Goal: Task Accomplishment & Management: Manage account settings

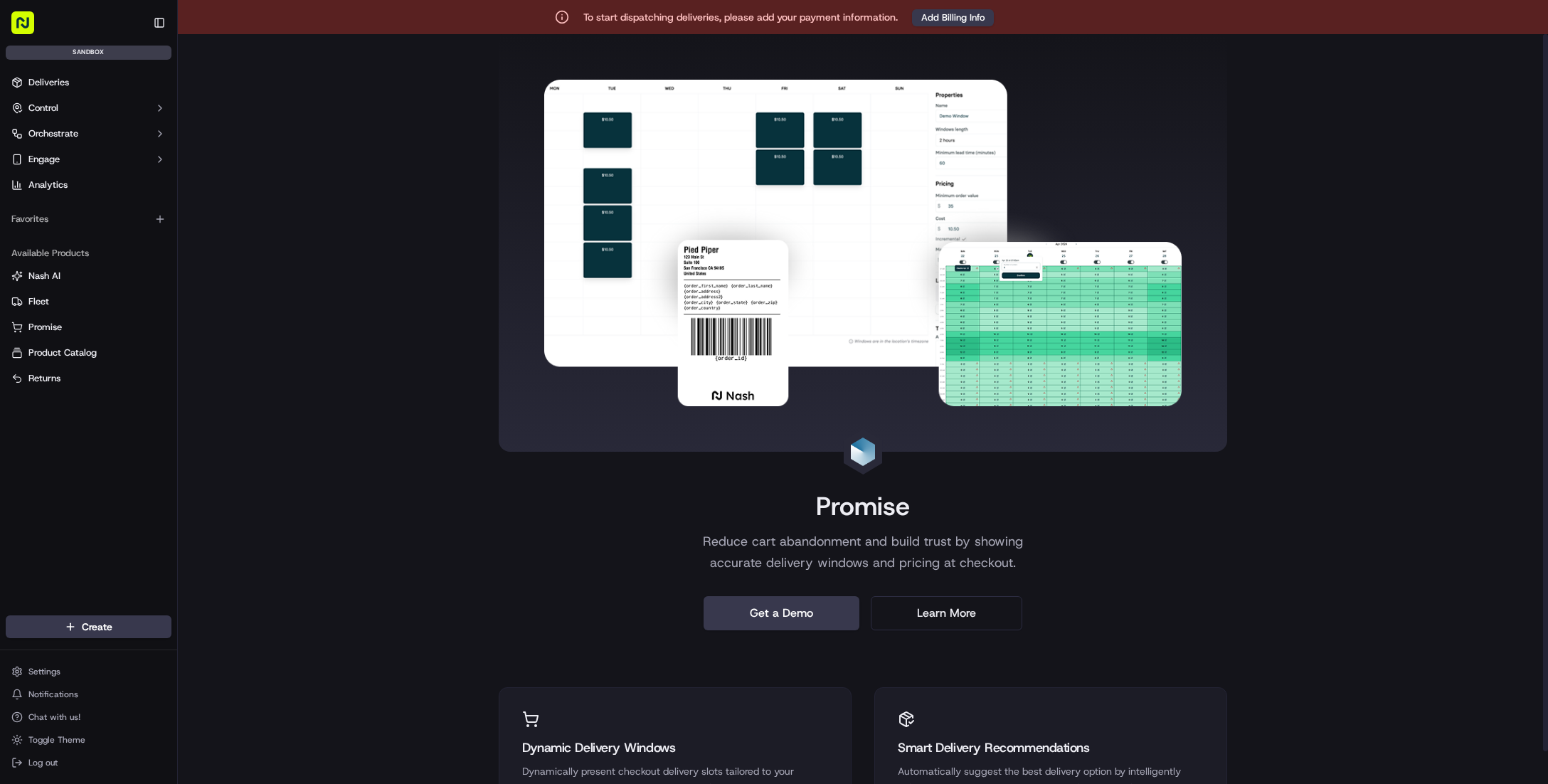
click at [342, 153] on div "Promise Reduce cart abandonment and build trust by showing accurate delivery wi…" at bounding box center [862, 623] width 1370 height 1177
click at [63, 764] on button "Log out" at bounding box center [88, 763] width 165 height 20
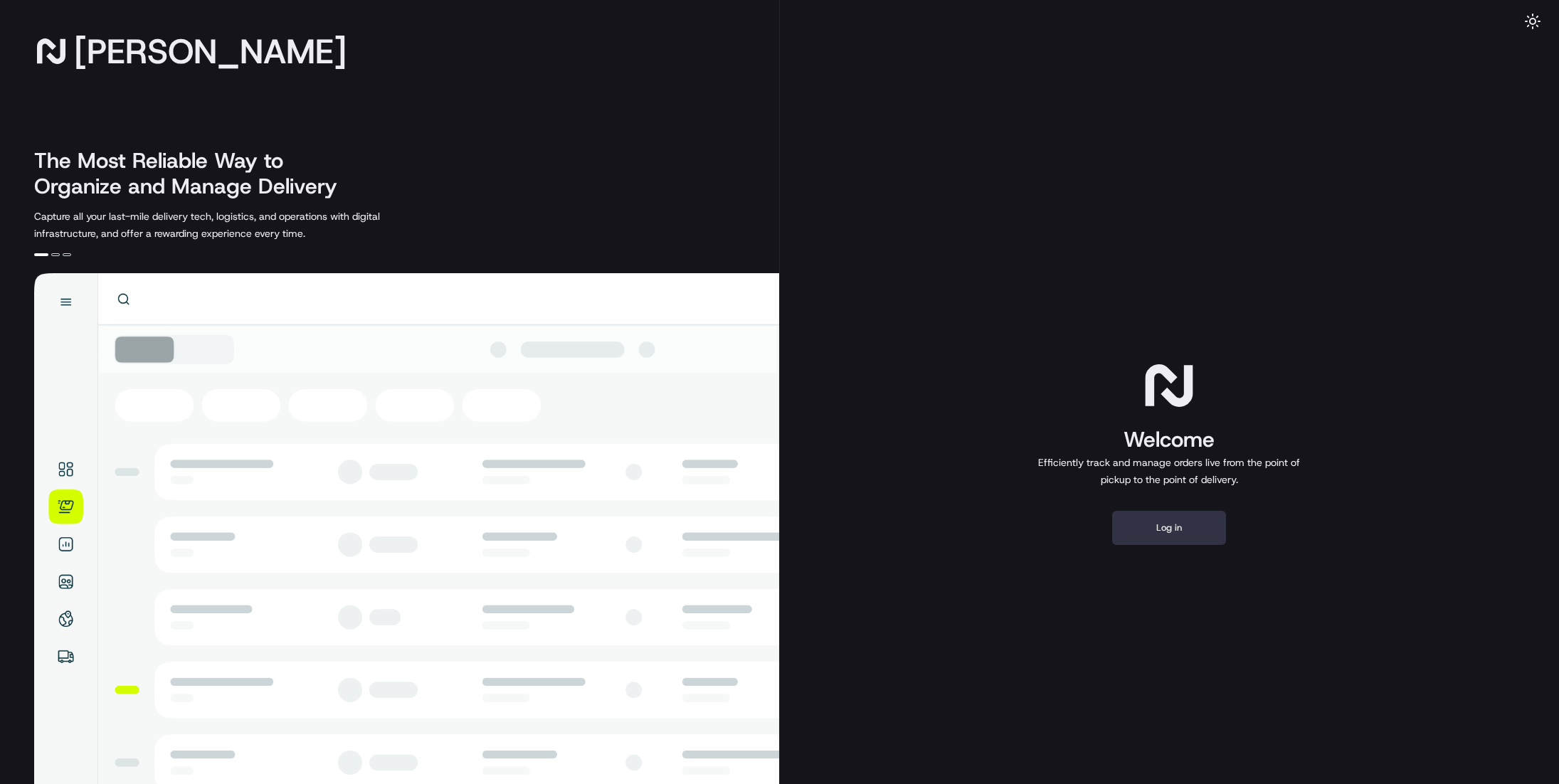
click at [1194, 511] on button "Log in" at bounding box center [1169, 528] width 114 height 35
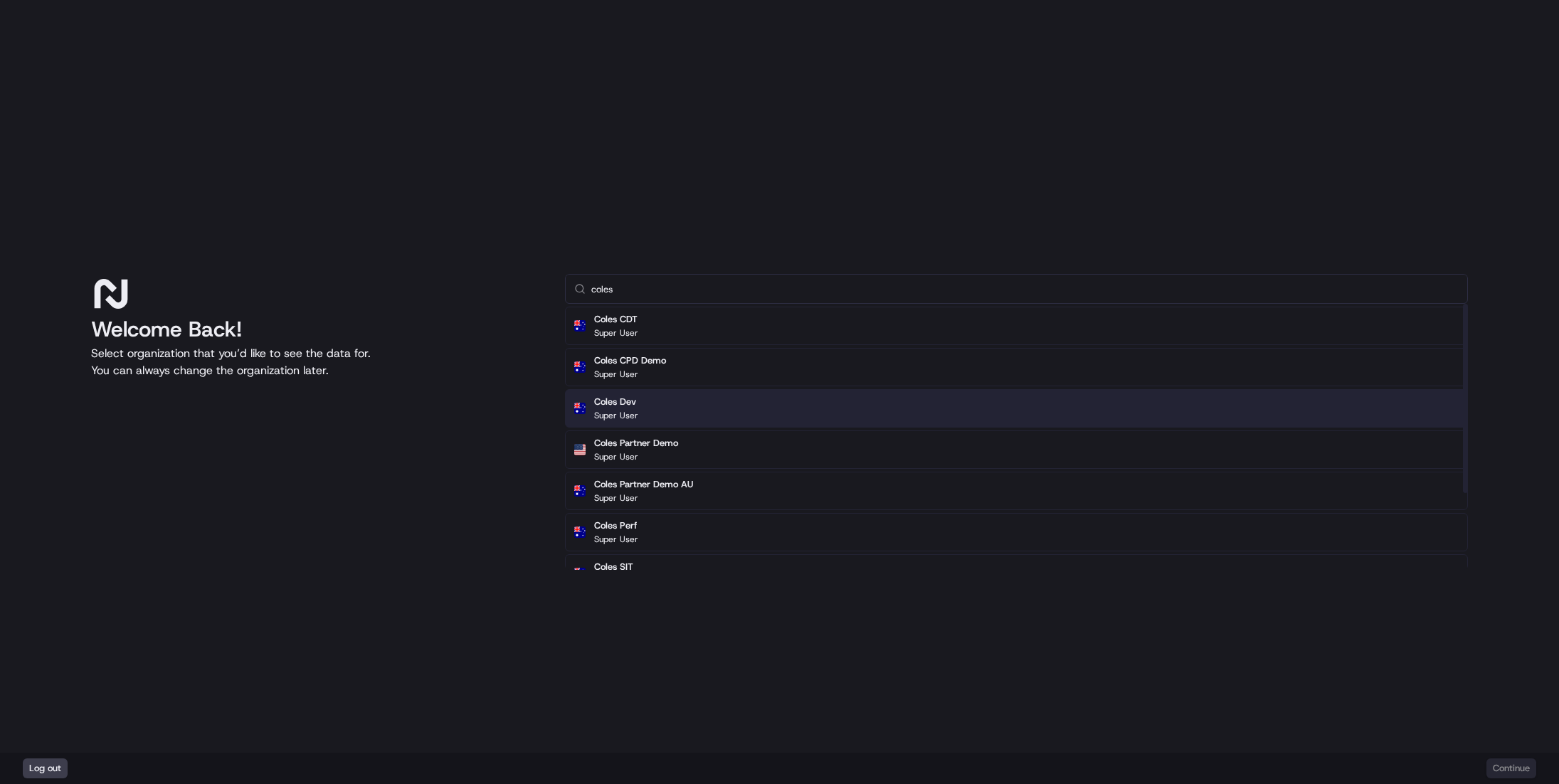
type input "coles"
click at [672, 414] on div "Coles Dev Super User" at bounding box center [1017, 408] width 903 height 39
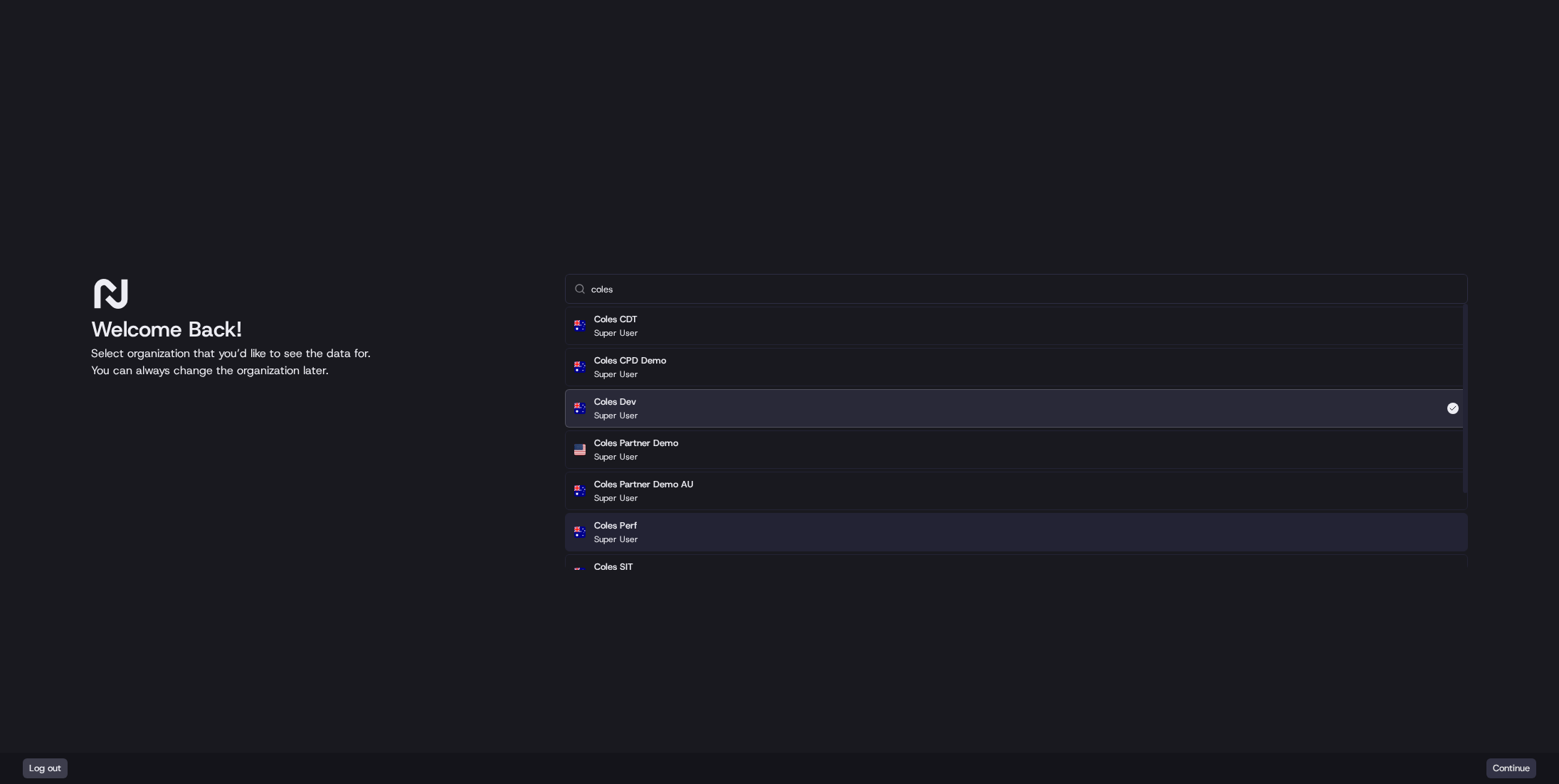
click at [1524, 753] on div "Log out Continue" at bounding box center [780, 768] width 1559 height 31
click at [1514, 766] on button "Continue" at bounding box center [1511, 768] width 50 height 20
